Goal: Task Accomplishment & Management: Manage account settings

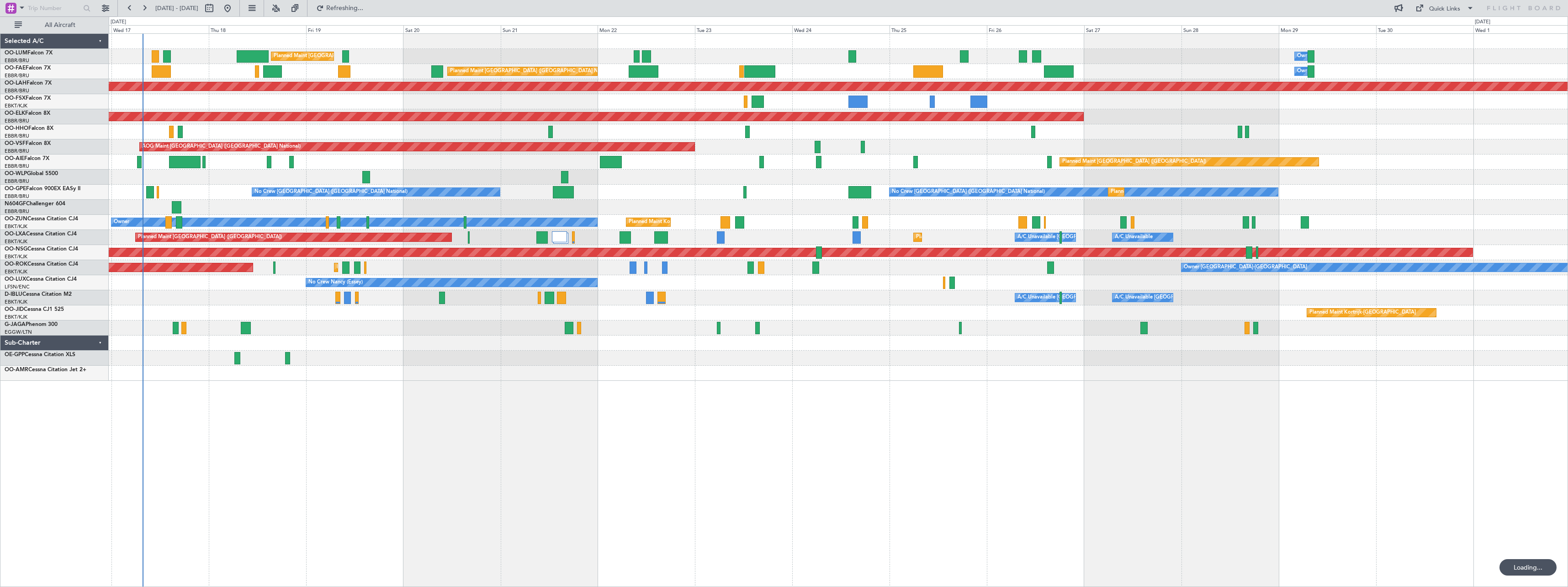
click at [761, 490] on div "Planned Maint [GEOGRAPHIC_DATA] ([GEOGRAPHIC_DATA] National) Owner [GEOGRAPHIC_…" at bounding box center [838, 310] width 1459 height 554
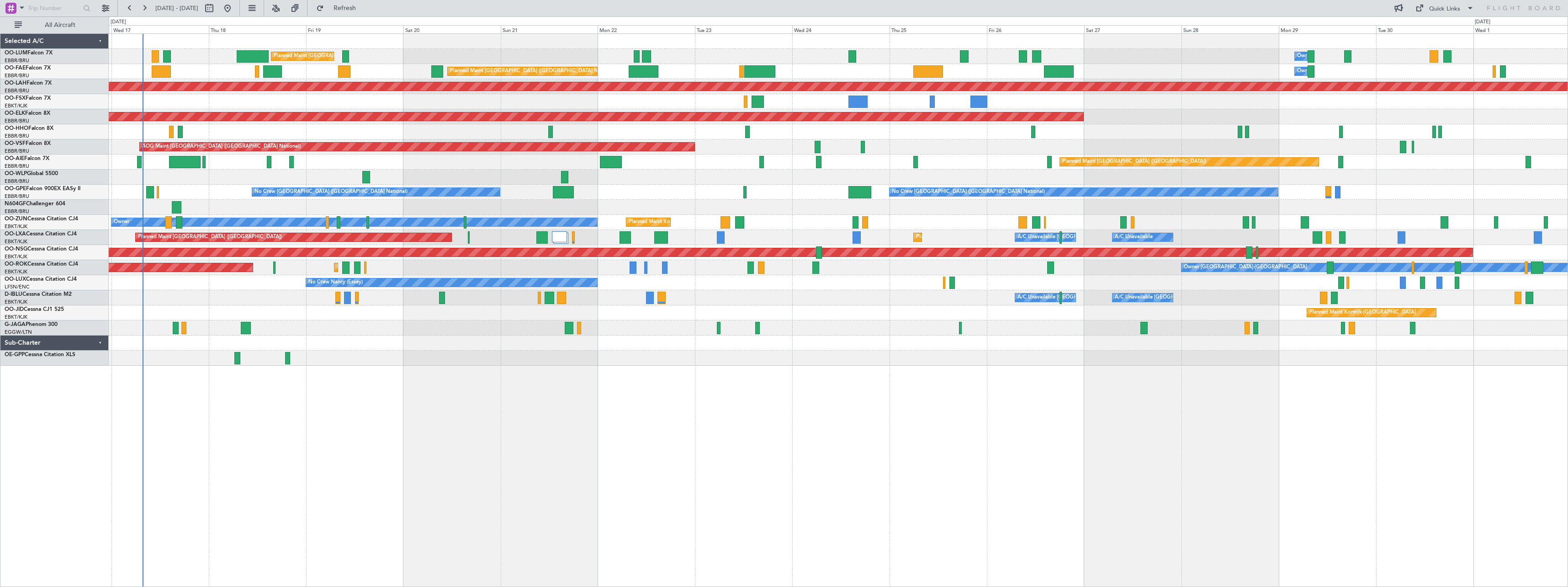
click at [755, 488] on div "Planned Maint [GEOGRAPHIC_DATA] ([GEOGRAPHIC_DATA] National) Owner [GEOGRAPHIC_…" at bounding box center [838, 310] width 1459 height 554
click at [283, 9] on button at bounding box center [276, 9] width 15 height 15
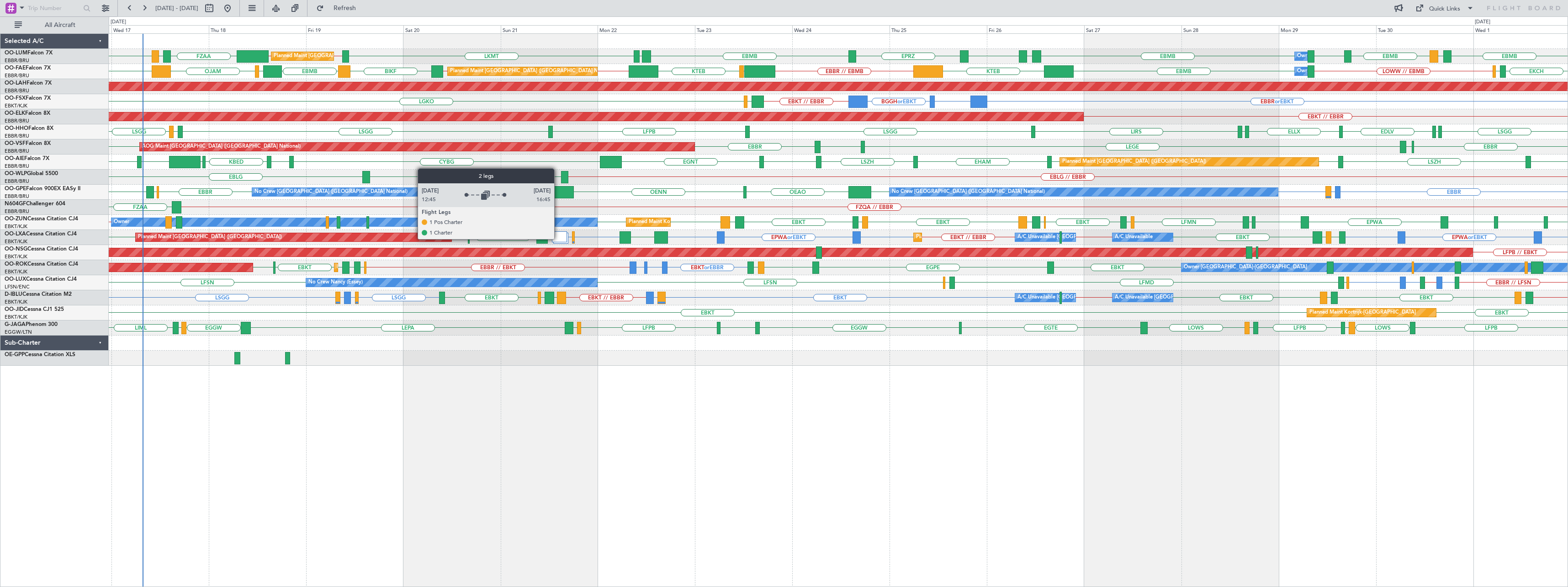
click at [561, 236] on div at bounding box center [559, 237] width 15 height 11
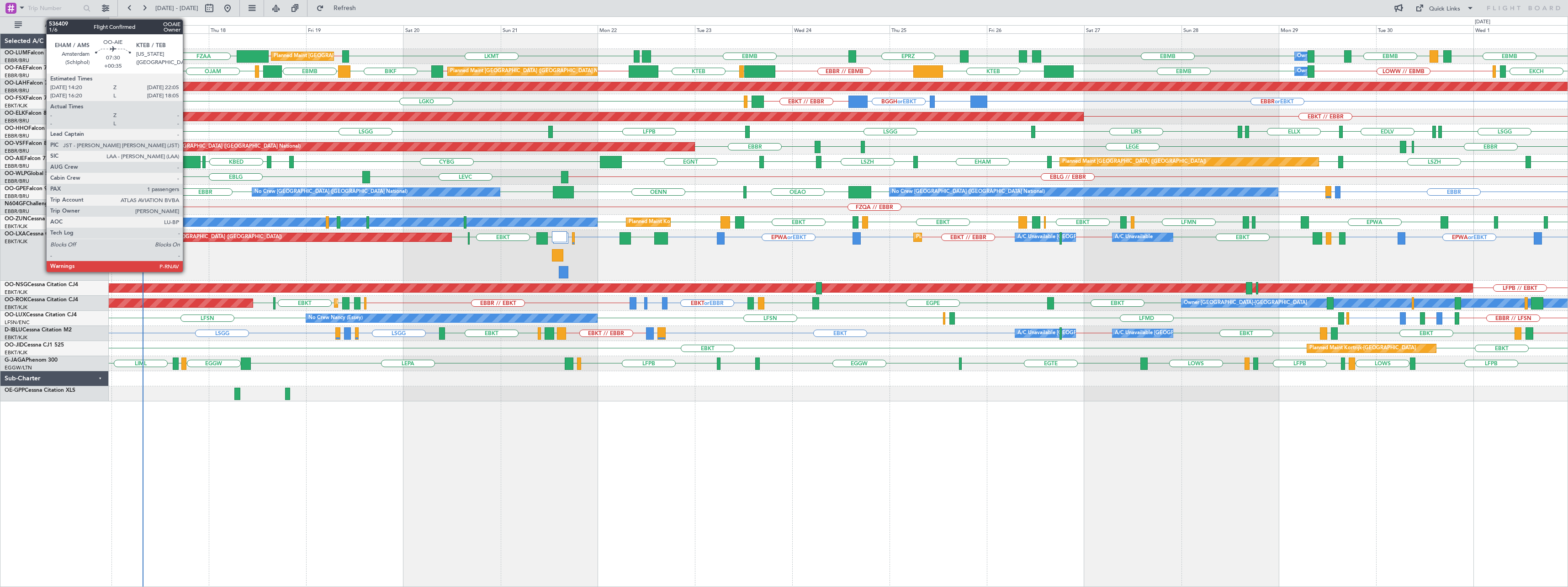
click at [187, 159] on div at bounding box center [185, 162] width 32 height 12
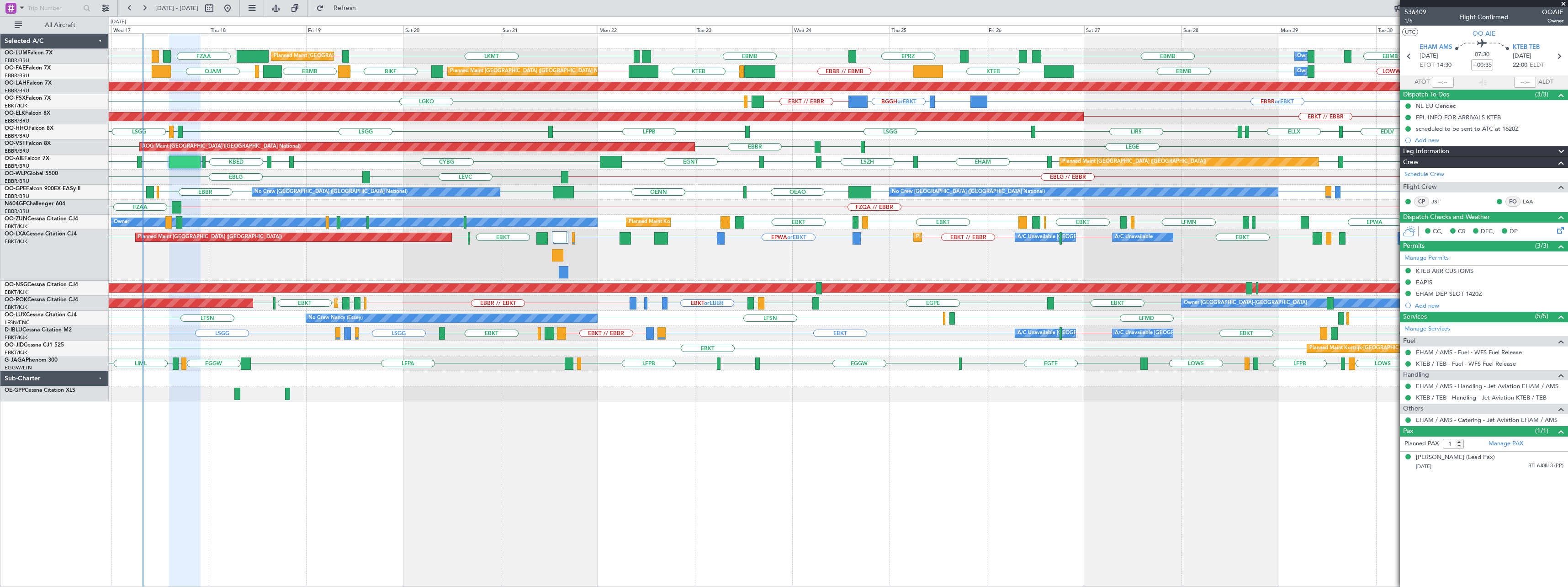
click at [1563, 4] on span at bounding box center [1563, 4] width 9 height 9
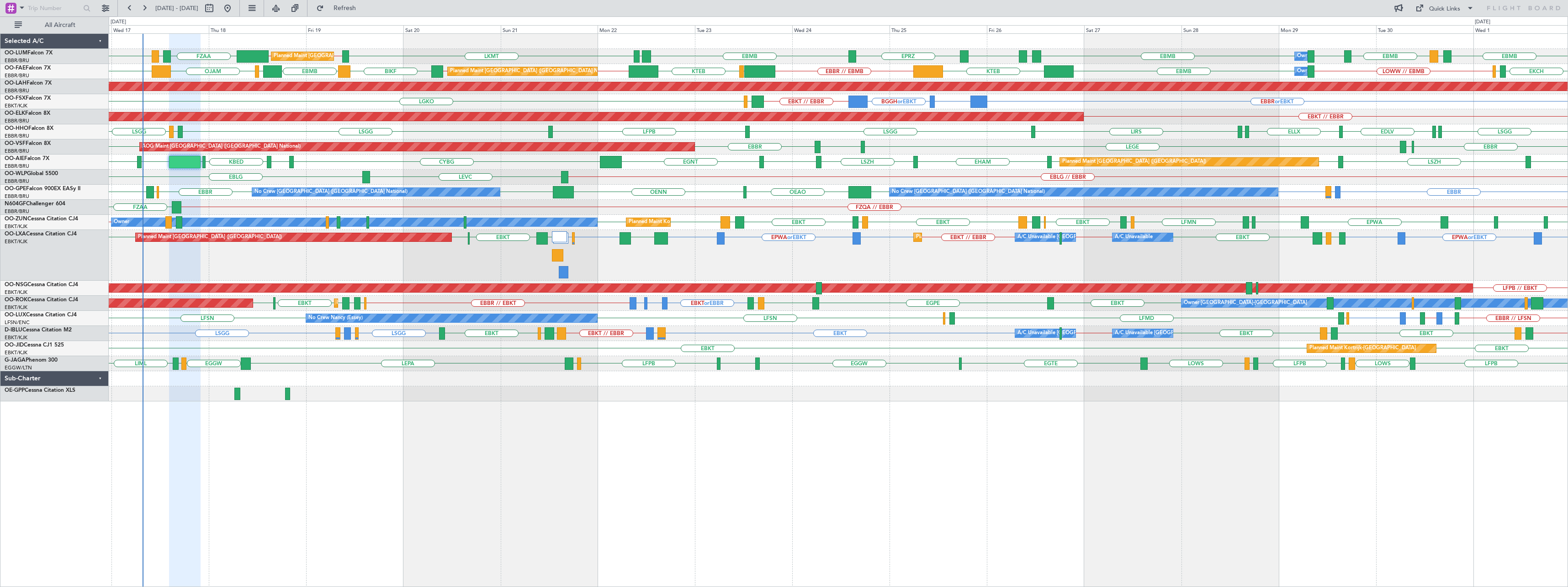
type input "0"
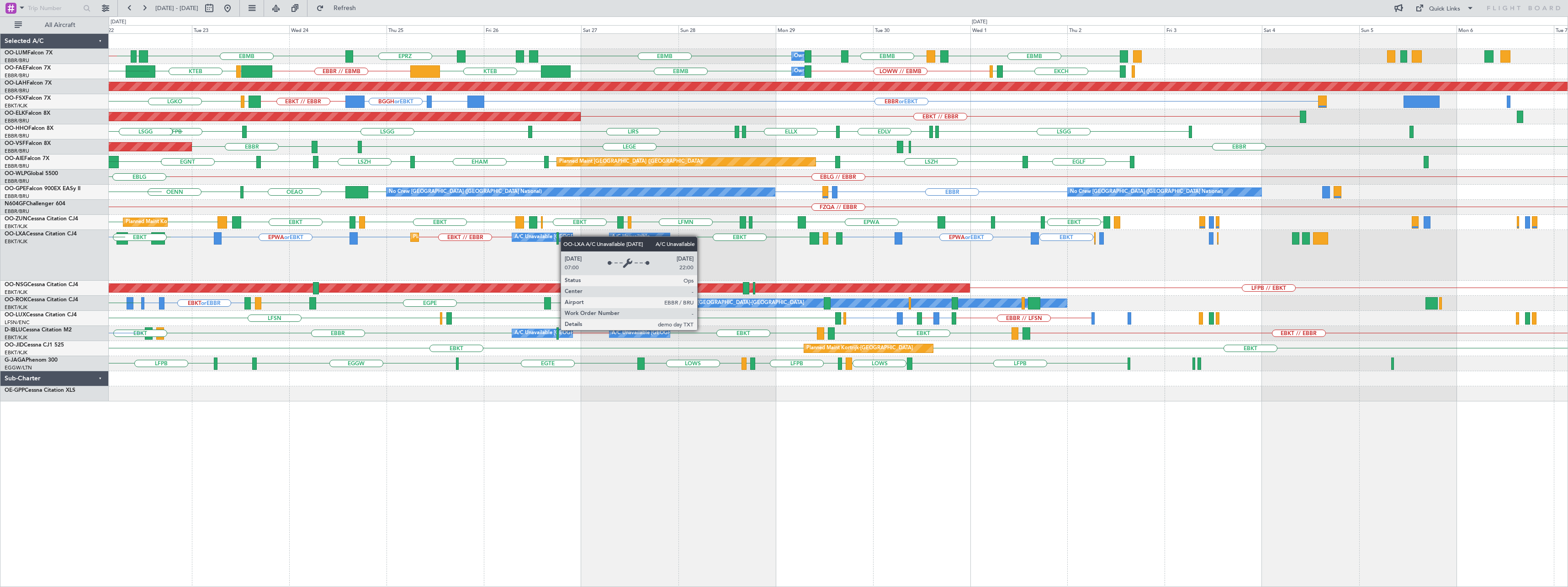
click at [320, 269] on div "EPWA or EBKT EBKT EBKT EBKT EBKT EPWA or EBKT EBKT LRIA EBKT EBBR // EBKT EBKT …" at bounding box center [838, 255] width 1459 height 51
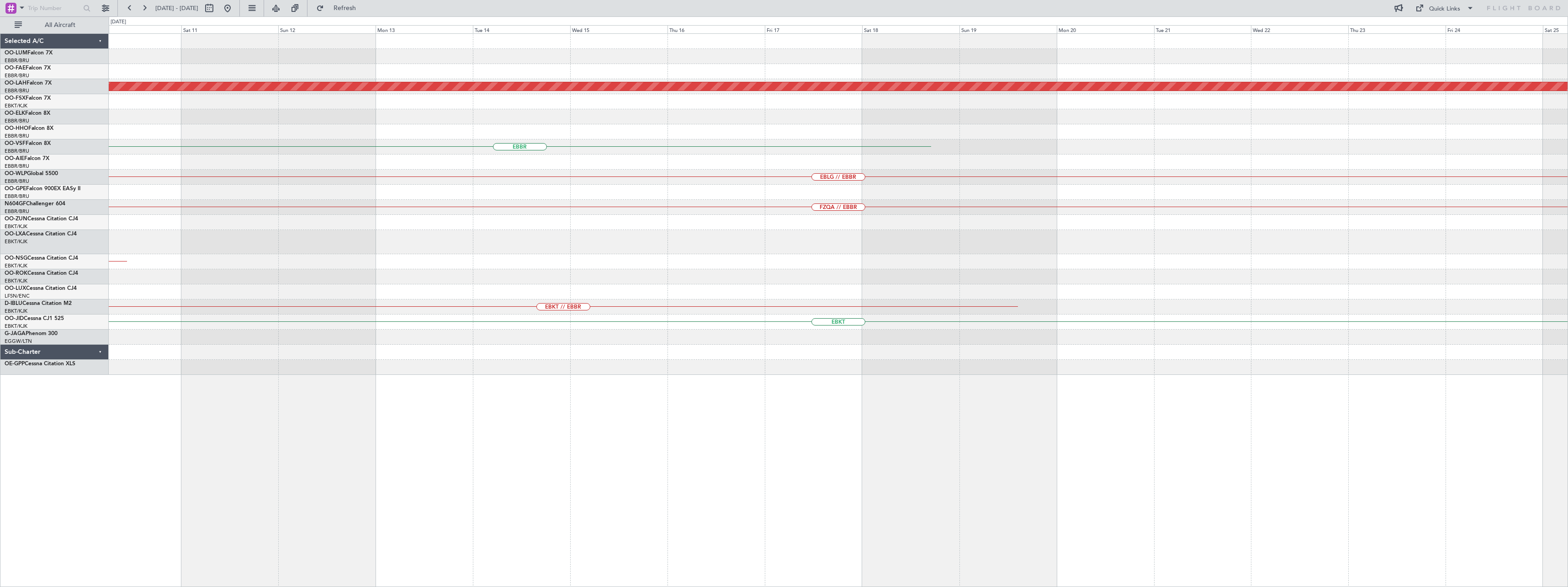
click at [378, 239] on div at bounding box center [838, 242] width 1459 height 24
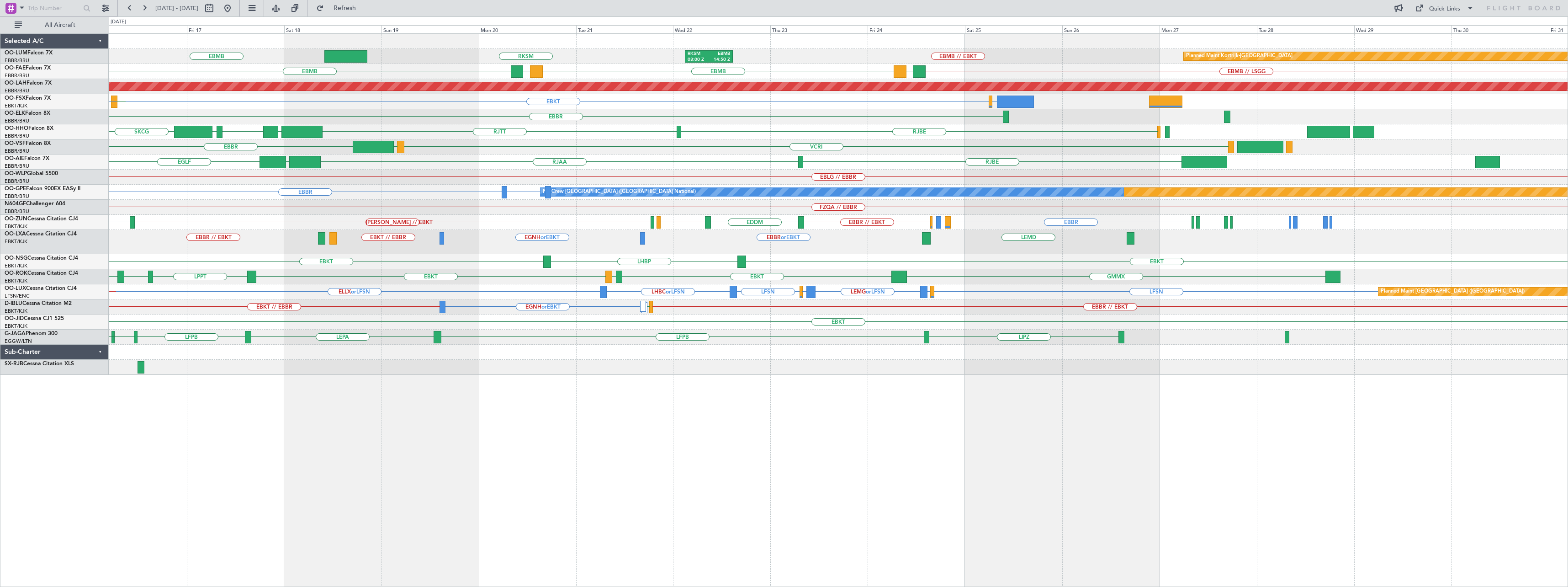
click at [461, 230] on div "EBMB EBMB // EBKT RKSM RKSM 03:00 Z EBMB 14:50 Z Planned Maint [GEOGRAPHIC_DATA…" at bounding box center [838, 205] width 1459 height 341
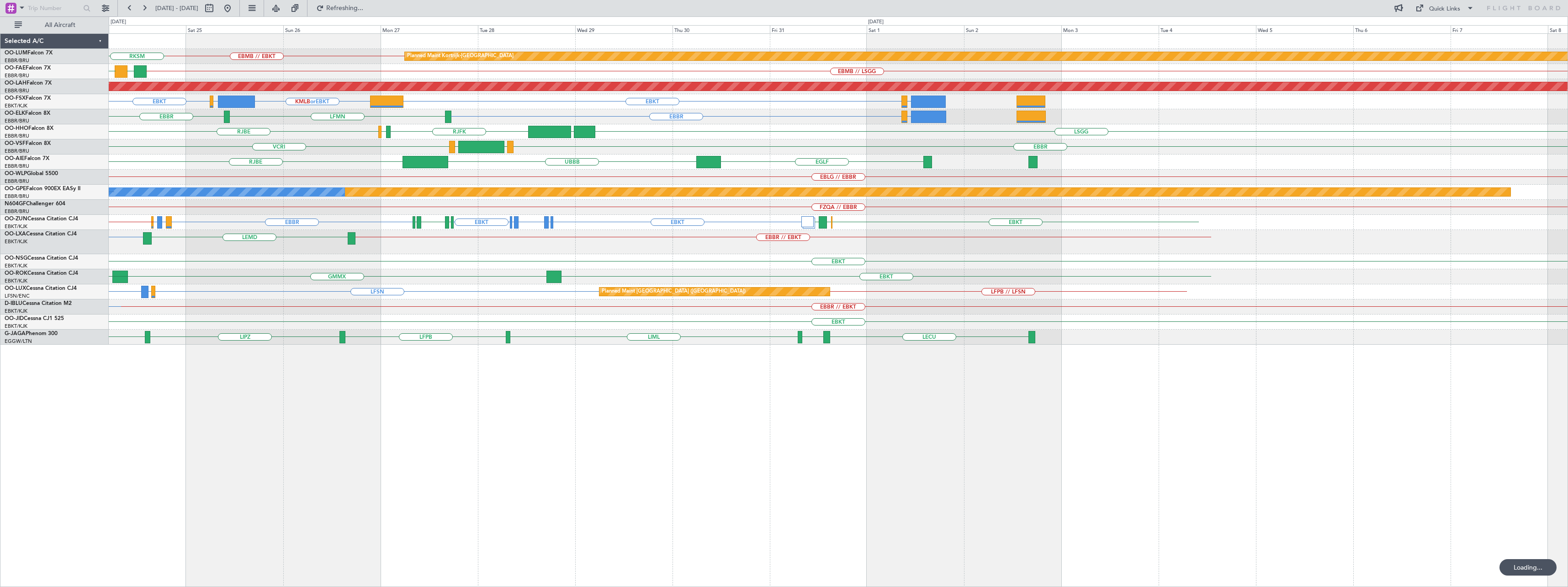
click at [287, 232] on div "EBBR or EBKT EBBR // EBKT LEMD EGNH or EBKT" at bounding box center [838, 242] width 1459 height 24
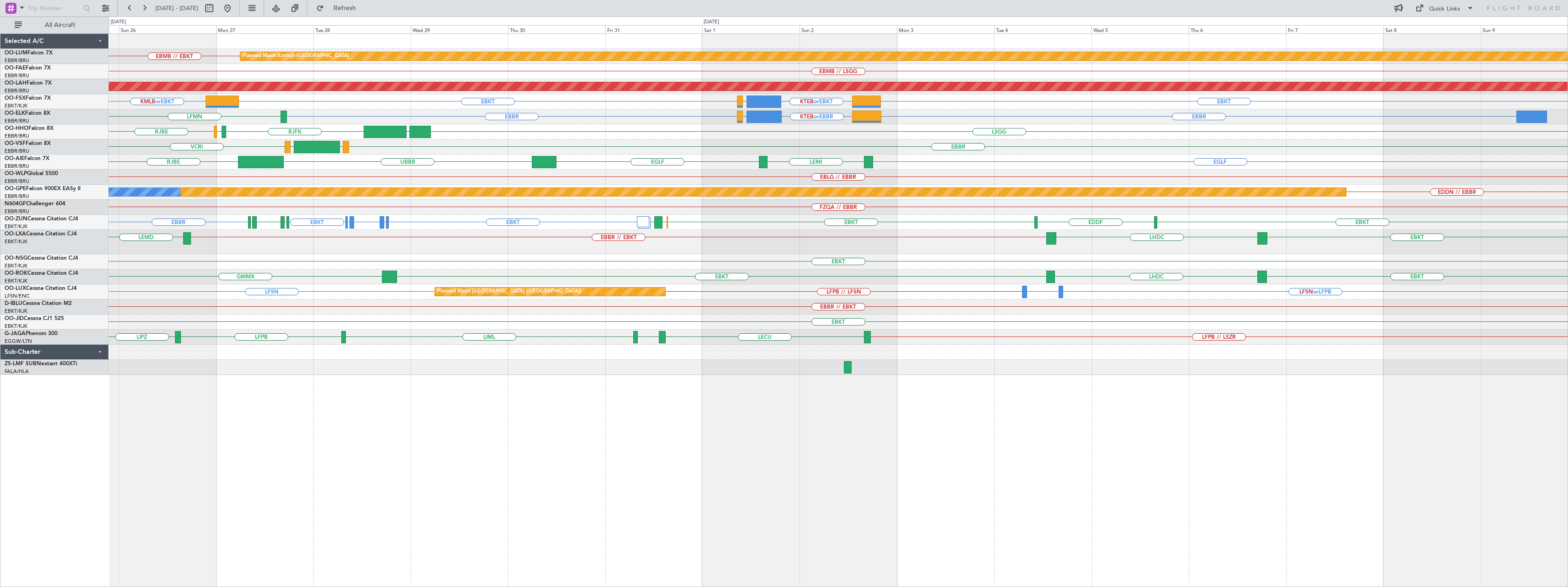
click at [883, 263] on div "EBMB // EBKT Planned Maint [GEOGRAPHIC_DATA]-[GEOGRAPHIC_DATA] RKSM 03:00 Z EBM…" at bounding box center [838, 205] width 1459 height 341
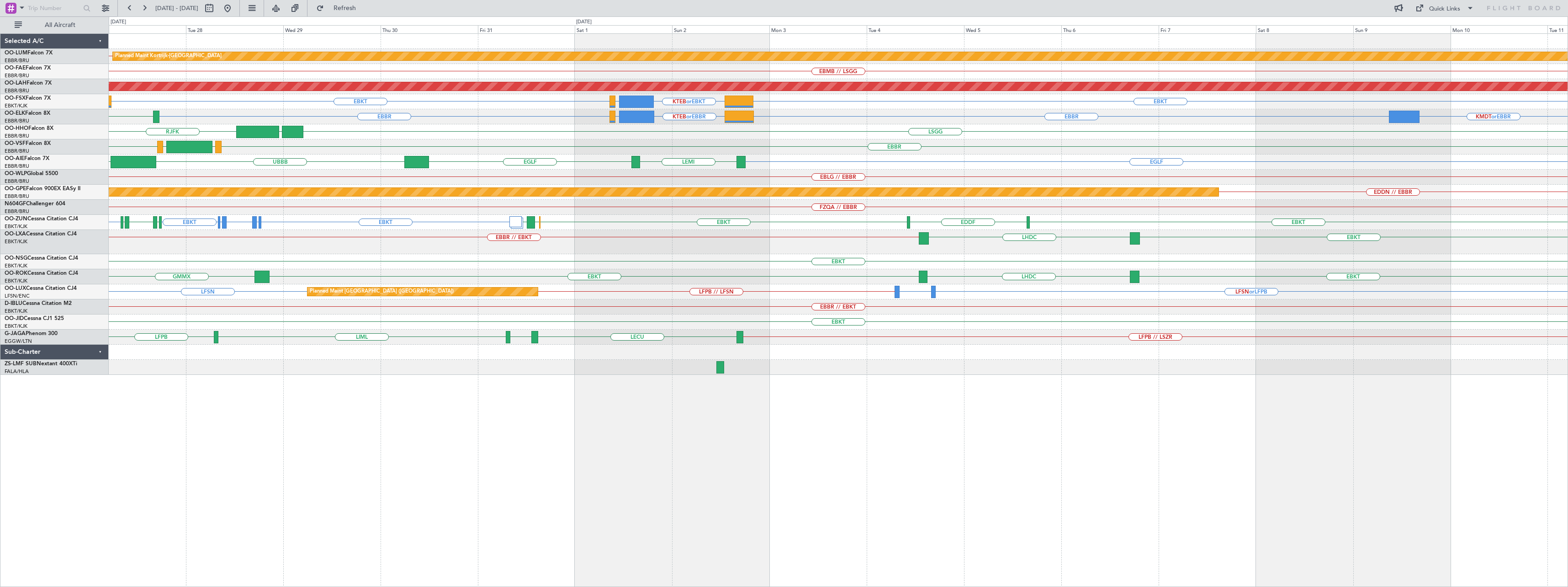
click at [756, 399] on div "Planned Maint Kortrijk-[GEOGRAPHIC_DATA] EBMB // EBKT EBMB // LSGG Planned [GEO…" at bounding box center [838, 310] width 1459 height 554
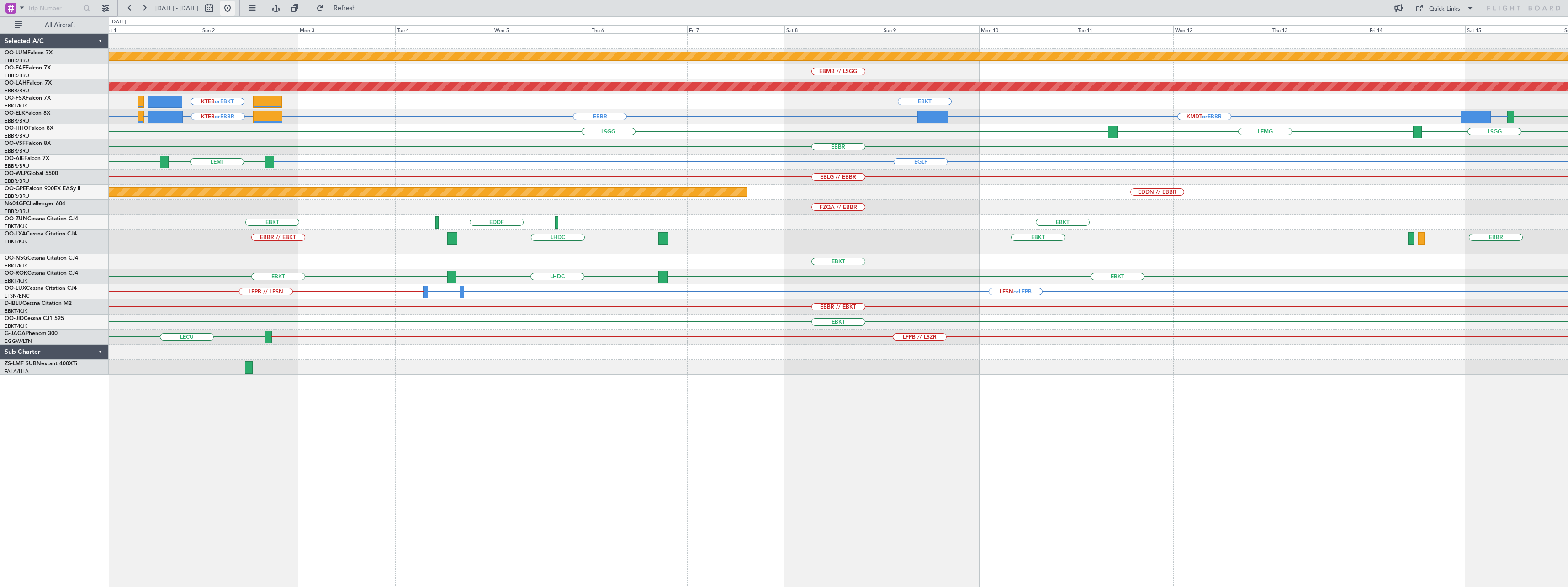
click at [235, 15] on button at bounding box center [228, 9] width 15 height 15
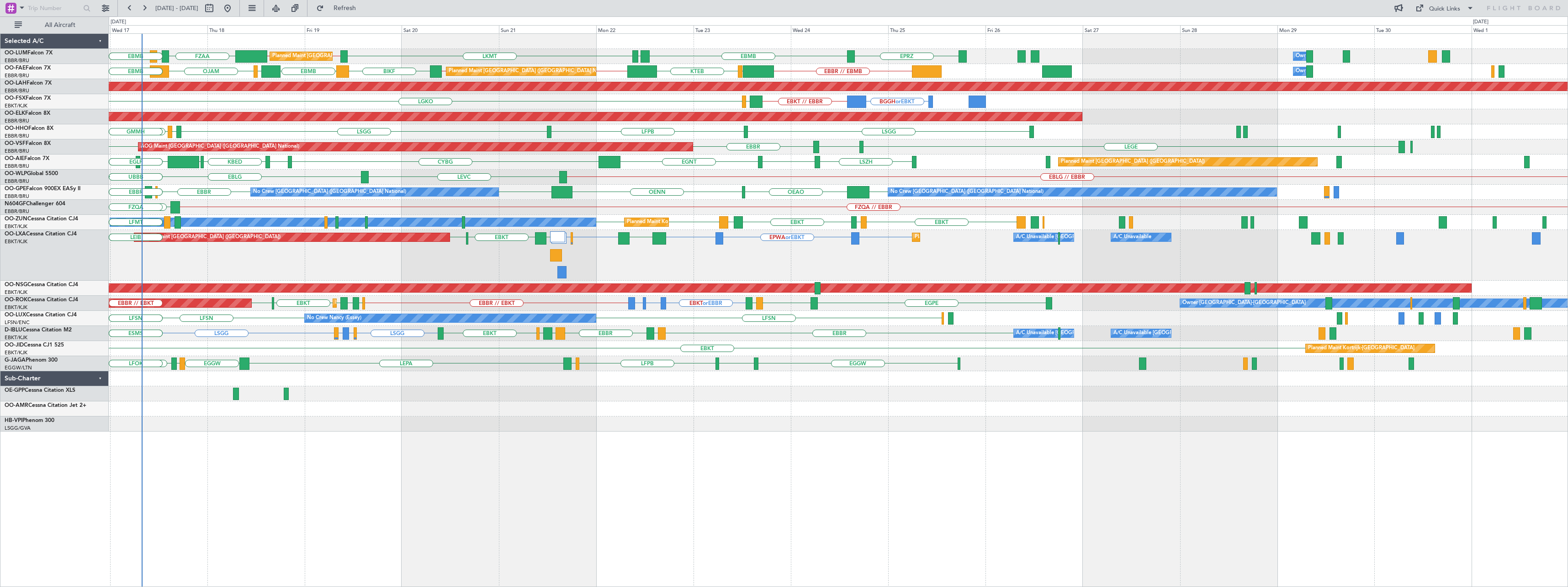
click at [458, 385] on div "EBBR // EBMB EBMB EYSA LKMT EPRZ EBMB // EBBR FZAA FZOA FZAA Planned Maint [GEO…" at bounding box center [838, 310] width 1459 height 554
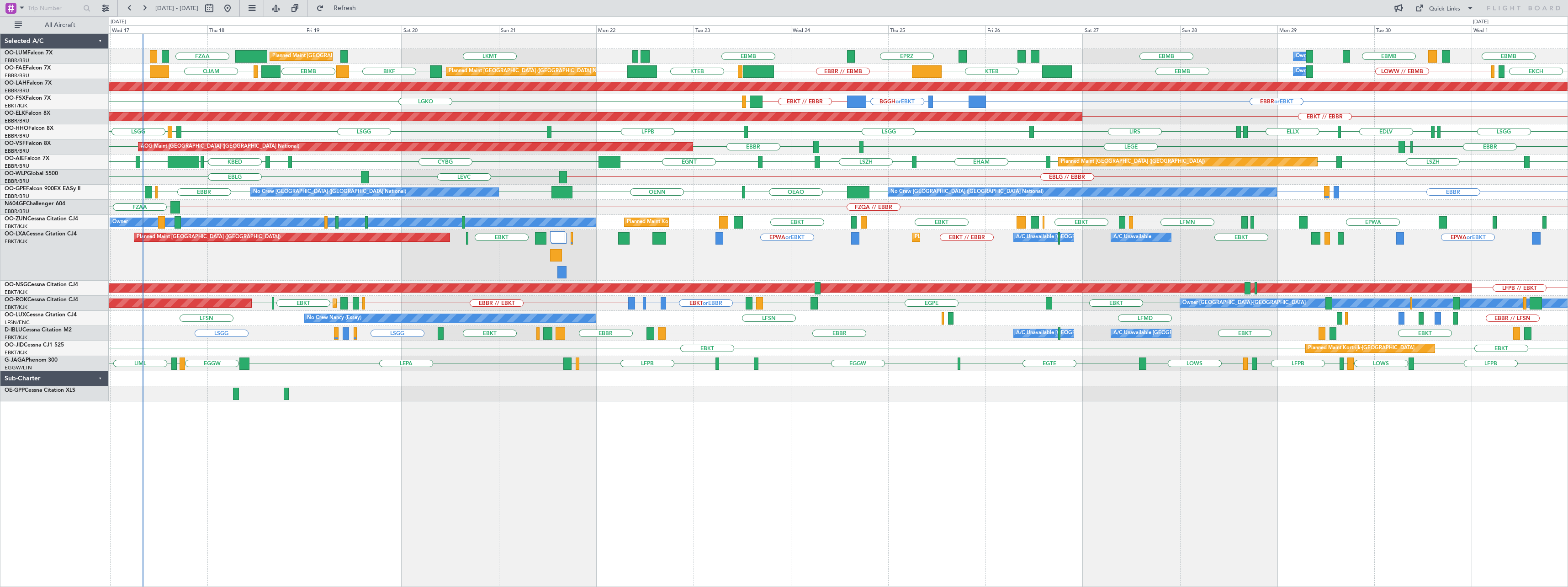
click at [344, 407] on div "EBBR // EBMB EBMB // EBBR FZAA FZOA FZAA EBMB EBMB [GEOGRAPHIC_DATA] EBMB EPRZ …" at bounding box center [838, 310] width 1459 height 554
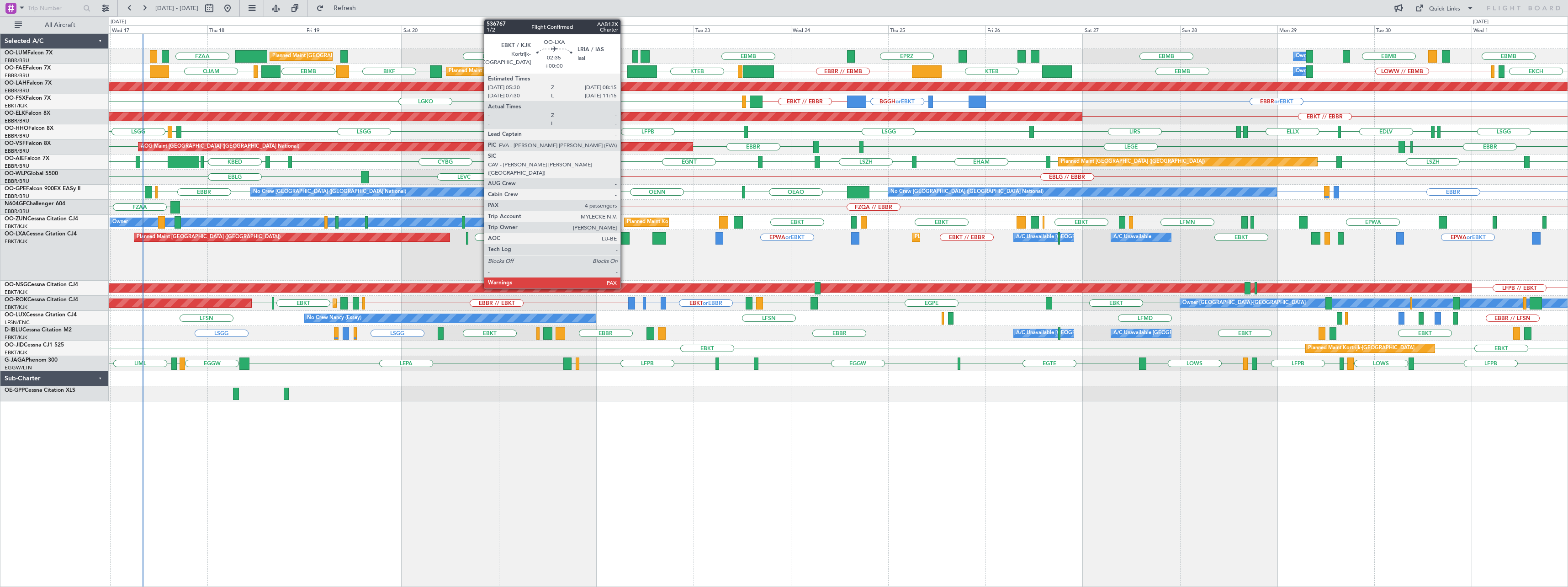
click at [625, 239] on div at bounding box center [624, 238] width 12 height 12
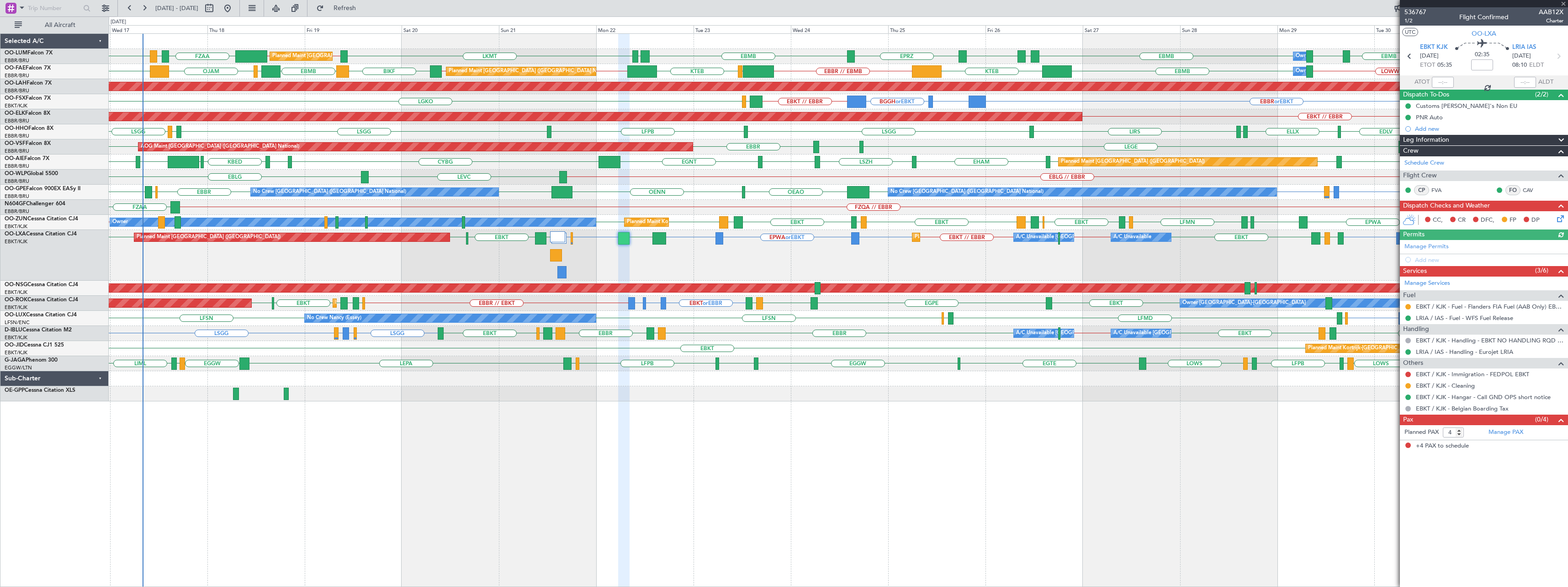
click at [673, 236] on div "EBKT EPWA or EBKT EBKT EPWA or EBKT EBKT EBKT EBKT EGGW or EBKT LFPB EBKT EBBR …" at bounding box center [838, 255] width 1459 height 51
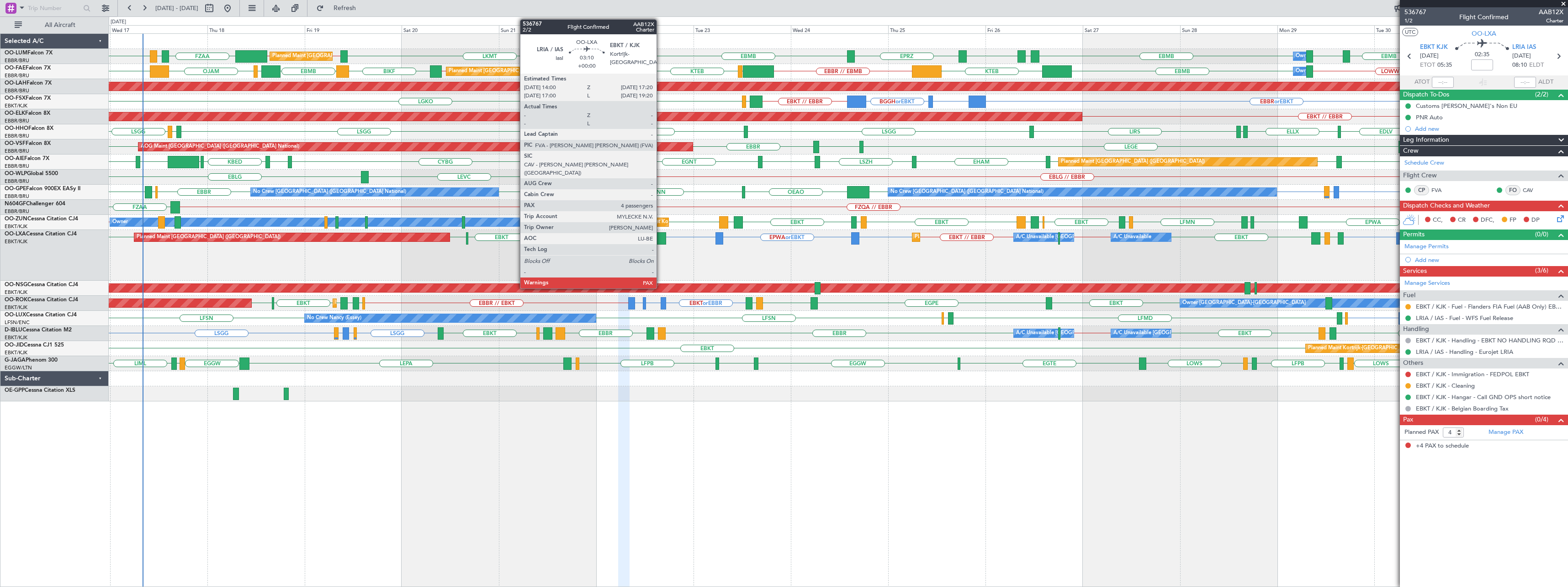
click at [660, 238] on div at bounding box center [659, 238] width 14 height 12
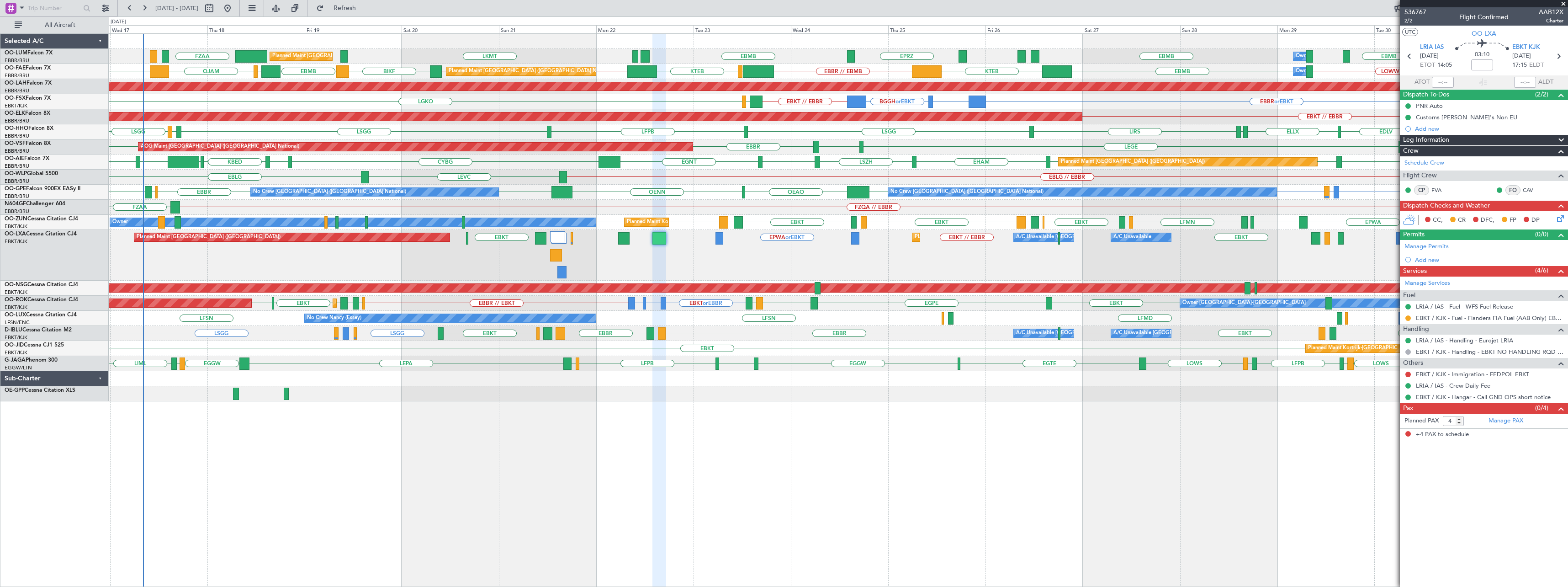
click at [312, 455] on div "EBMB EYSA LKMT EBBR // EBMB EBMB // EBBR FZAA FZOA FZAA EBMB EBMB [GEOGRAPHIC_D…" at bounding box center [838, 310] width 1459 height 554
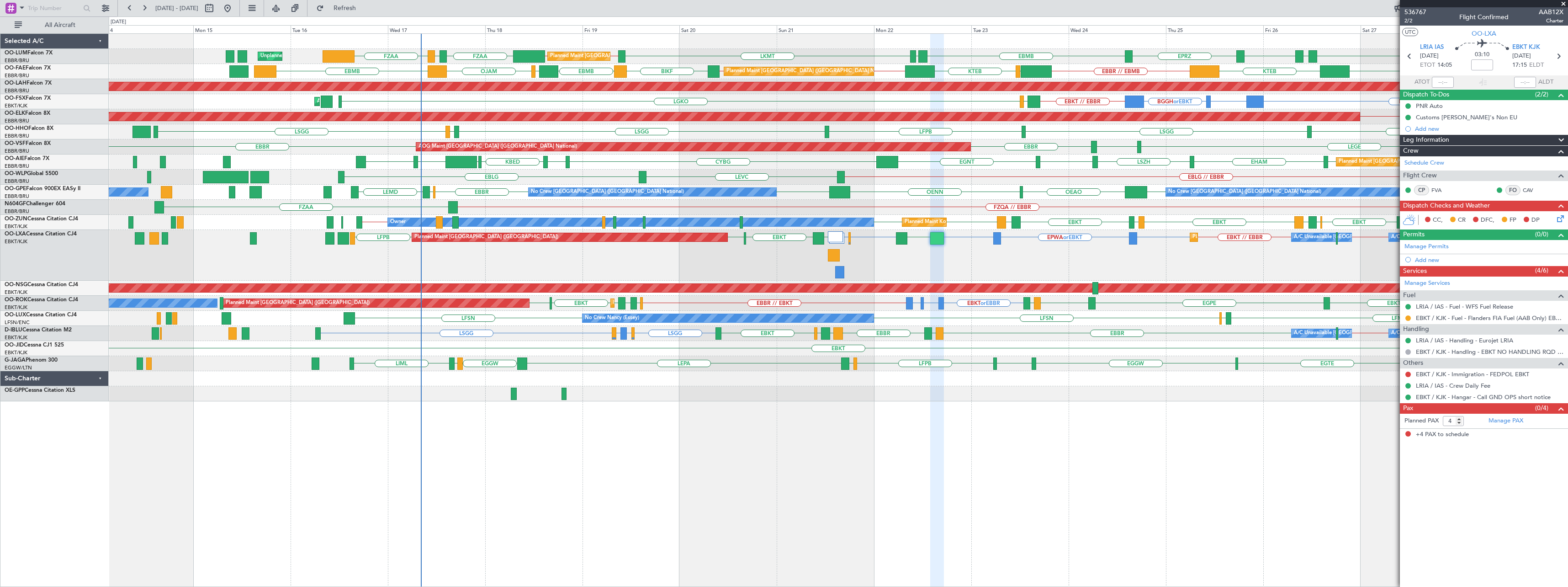
click at [531, 281] on div "EBMB EYSA LKMT EBBR // EBMB EBMB // EBBR FZAA FZOA FZAA EBMB [GEOGRAPHIC_DATA] …" at bounding box center [838, 217] width 1459 height 367
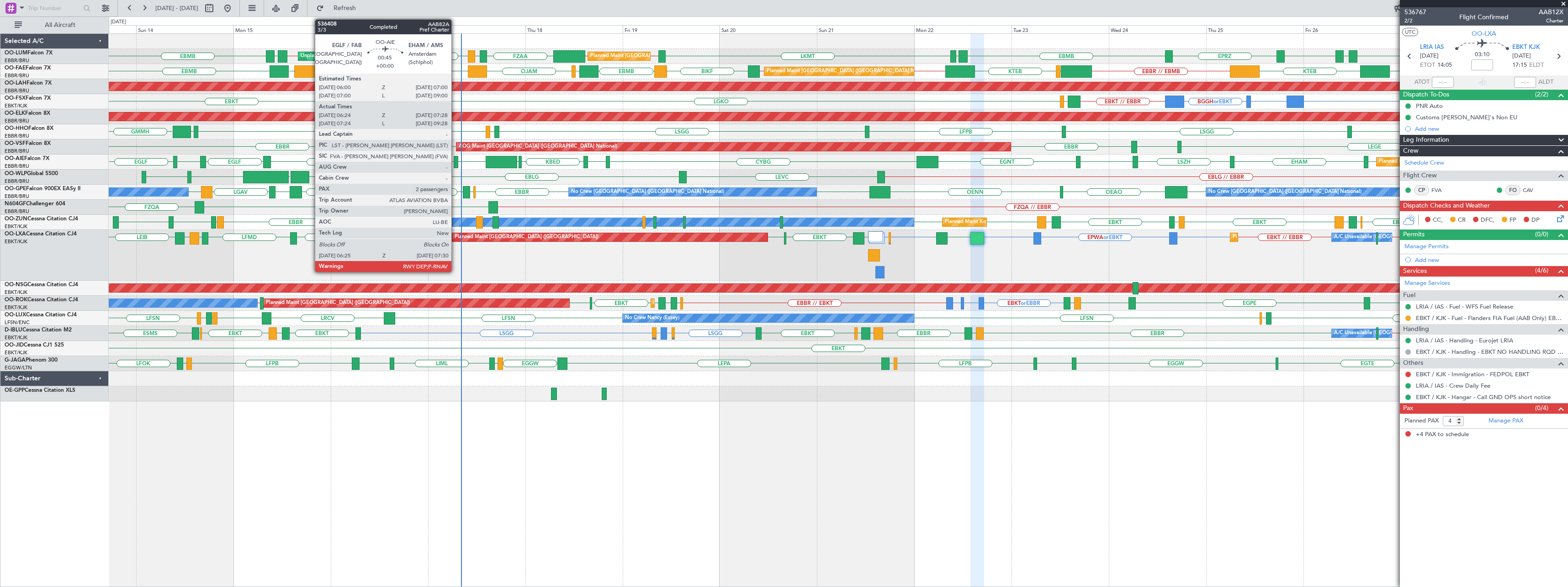
click at [455, 160] on div at bounding box center [456, 162] width 5 height 12
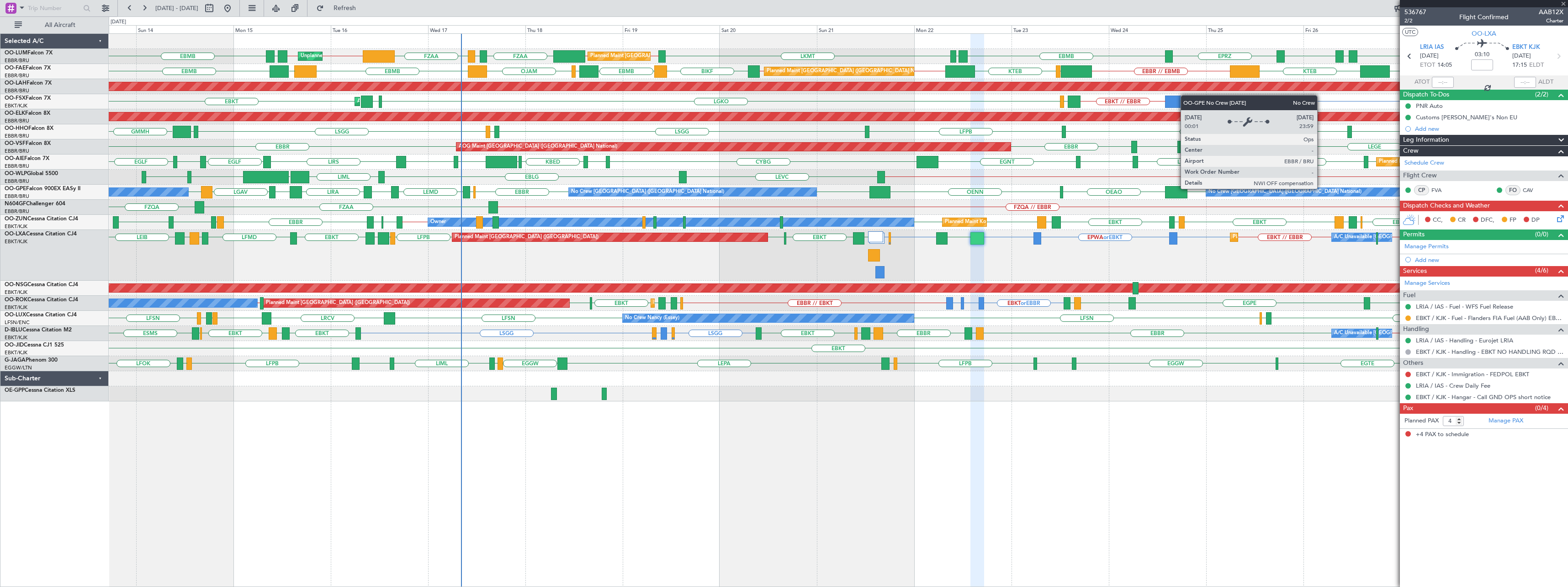
type input "06:34"
type input "07:23"
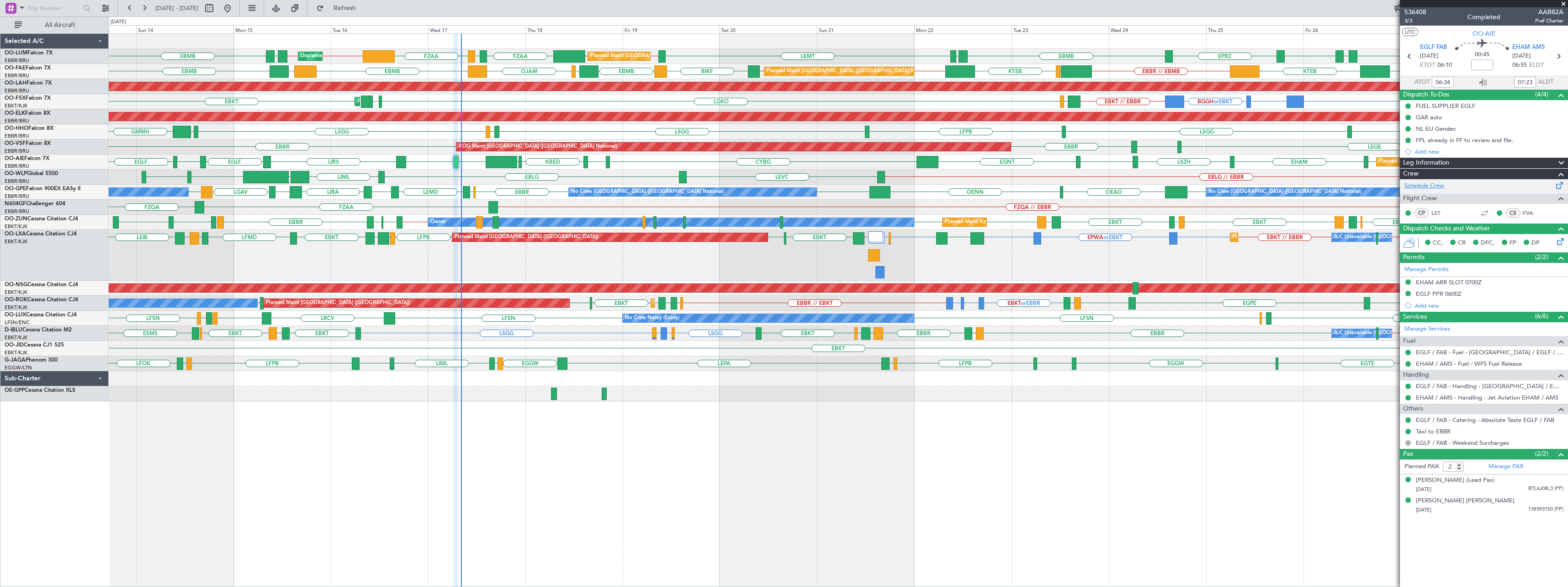
click at [1432, 186] on link "Schedule Crew" at bounding box center [1424, 186] width 40 height 9
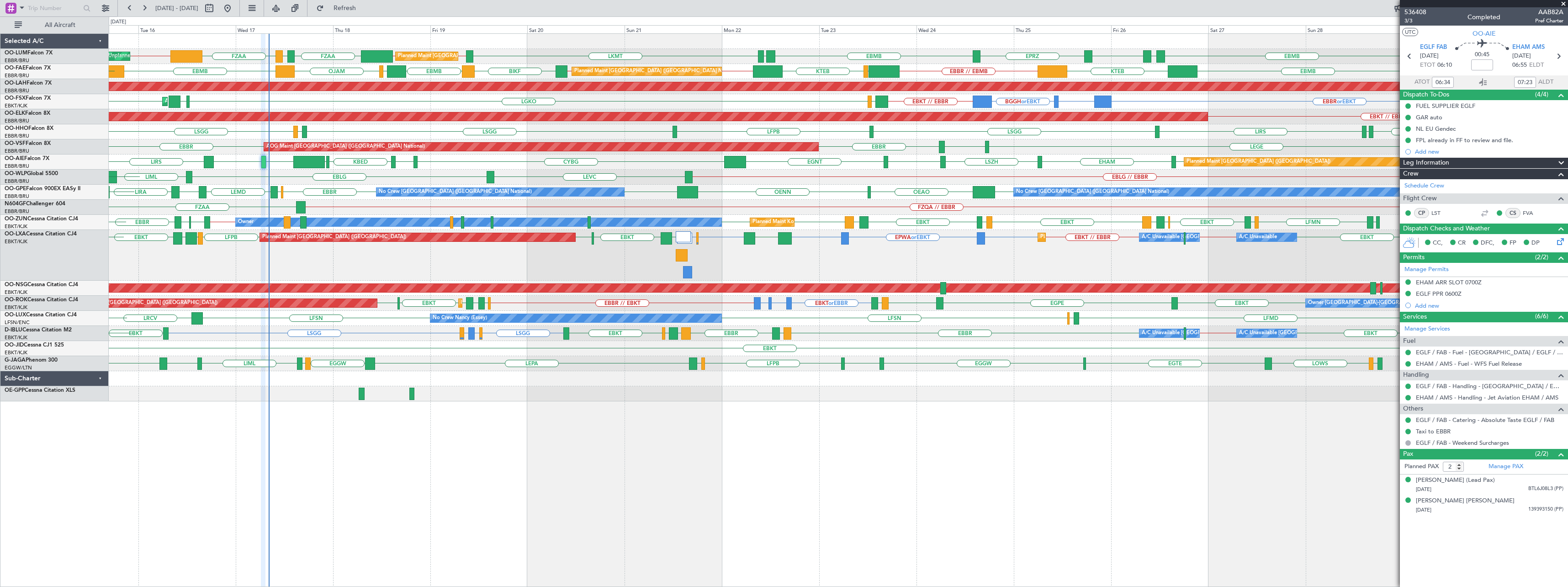
click at [421, 256] on div "EBKT EPWA or EBKT EBKT EBKT EGGW or EBKT LFPB [GEOGRAPHIC_DATA] LEPA EBKT EBKT …" at bounding box center [838, 255] width 1459 height 51
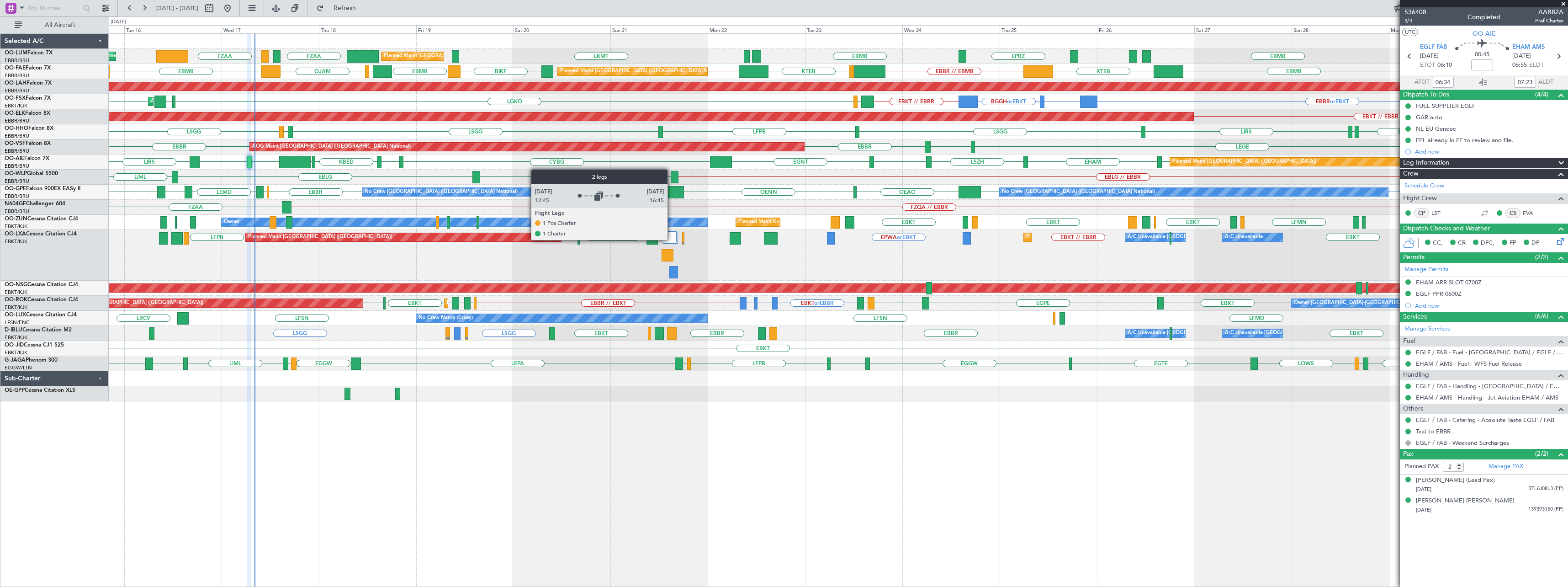
click at [671, 239] on div at bounding box center [669, 237] width 15 height 11
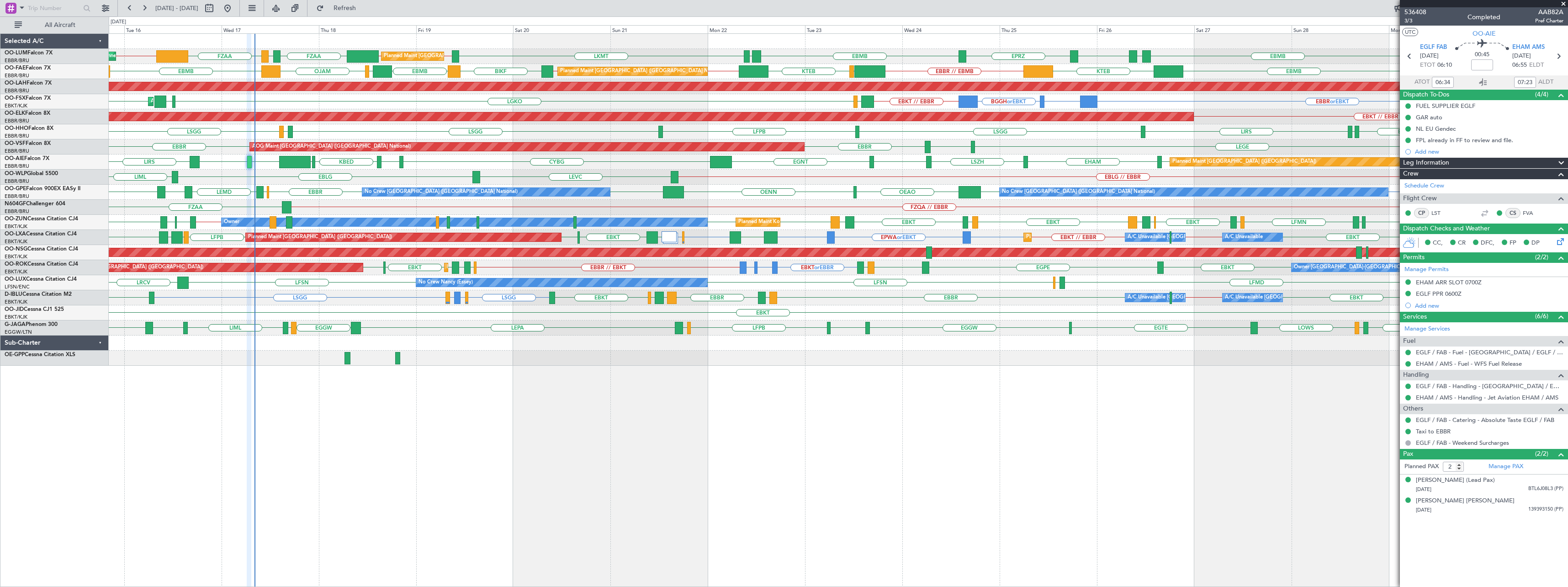
click at [1562, 2] on span at bounding box center [1563, 4] width 9 height 9
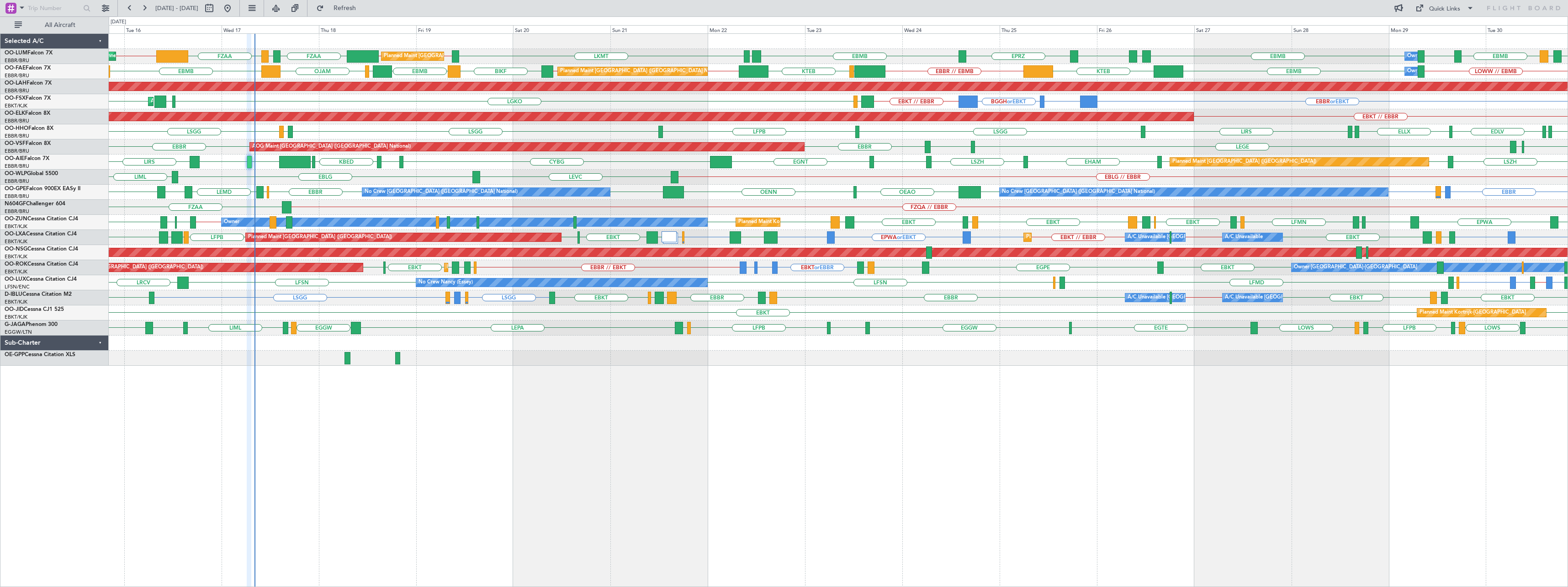
type input "0"
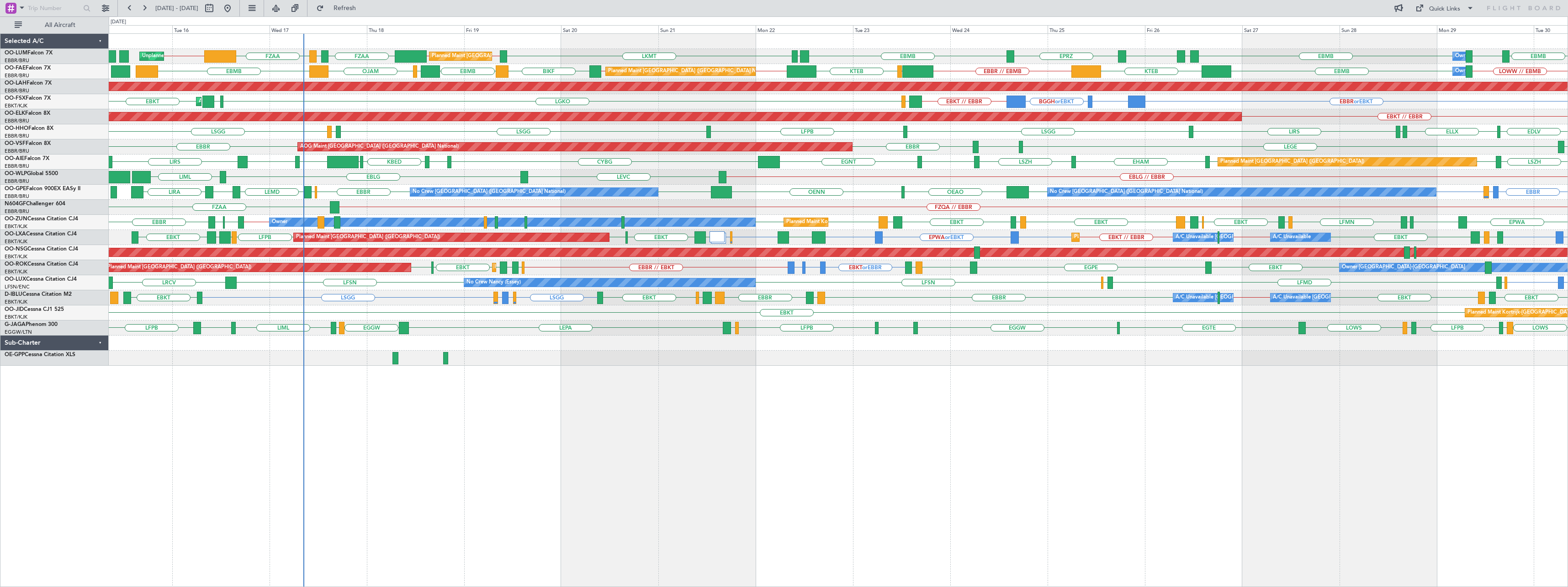
click at [803, 419] on div "EBBR // EBMB EBMB // EBBR FZAA FZOA FZAA EBMB EBMB [GEOGRAPHIC_DATA] EBMB EPRZ …" at bounding box center [838, 310] width 1459 height 554
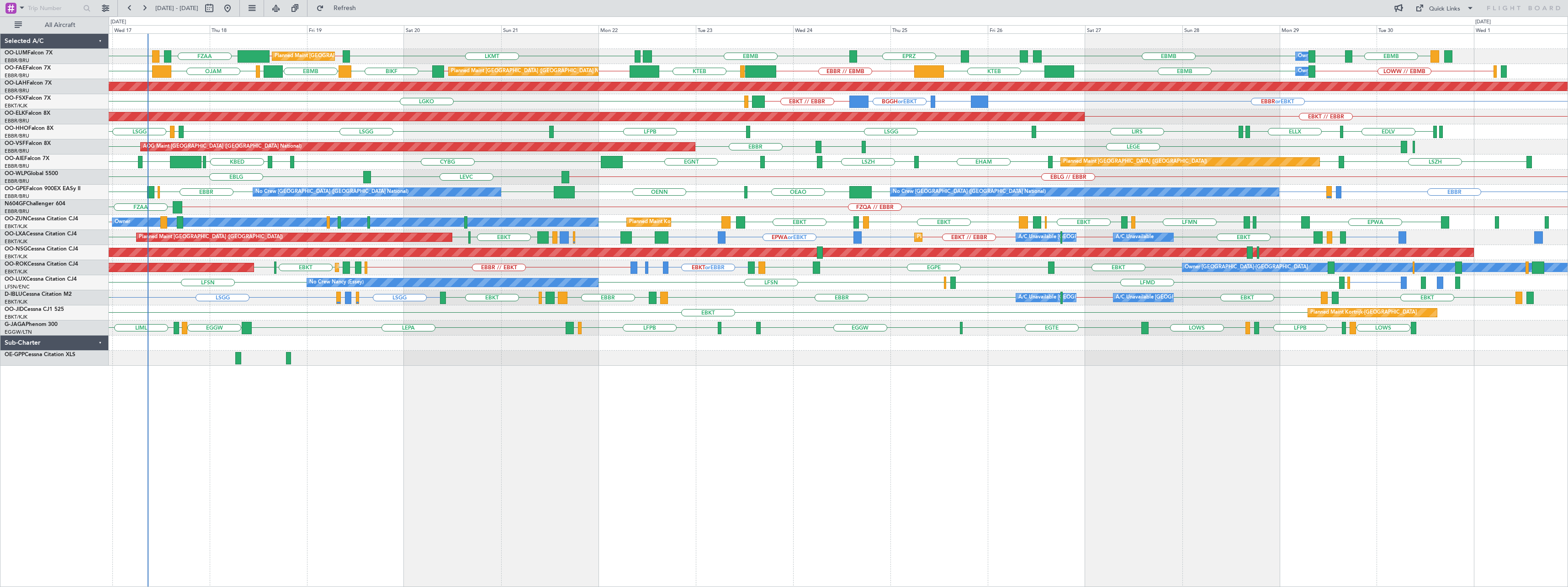
click at [359, 205] on div "FZQA // EBBR FZAA" at bounding box center [838, 207] width 1459 height 15
